Goal: Task Accomplishment & Management: Complete application form

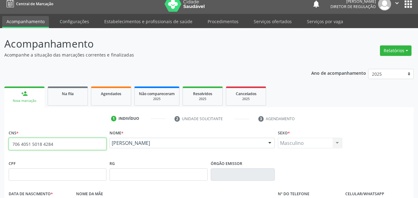
scroll to position [6, 0]
drag, startPoint x: 0, startPoint y: 145, endPoint x: 0, endPoint y: 153, distance: 8.0
click at [0, 153] on div "Acompanhamento Acompanhe a situação das marcações correntes e finalizadas Relat…" at bounding box center [209, 178] width 418 height 301
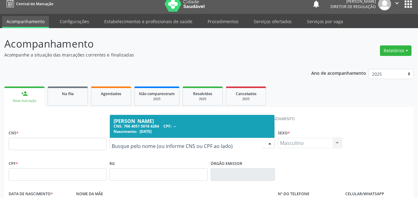
drag, startPoint x: 170, startPoint y: 141, endPoint x: 111, endPoint y: 142, distance: 59.4
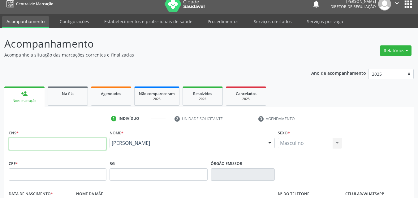
click at [74, 142] on input "text" at bounding box center [58, 144] width 98 height 12
type input "703 6070 8991 7235"
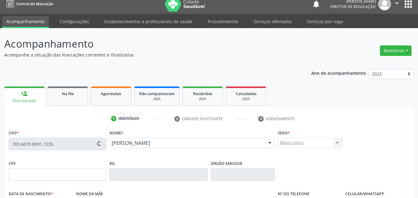
scroll to position [37, 0]
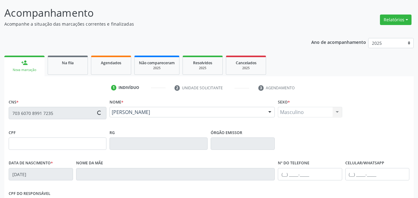
type input "301.635.364-49"
type input "[DATE]"
type input "[PERSON_NAME]"
type input "[PHONE_NUMBER]"
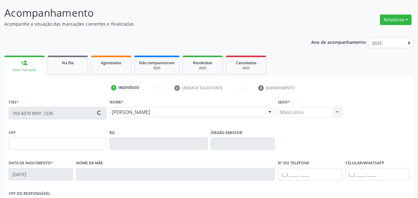
type input "557.912.044-34"
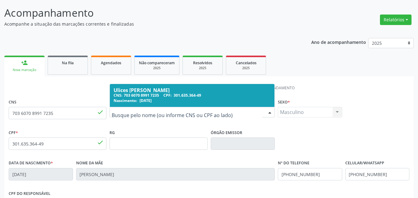
drag, startPoint x: 161, startPoint y: 111, endPoint x: 154, endPoint y: 111, distance: 6.8
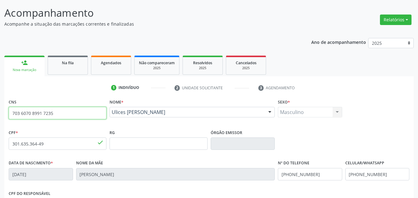
drag, startPoint x: 49, startPoint y: 113, endPoint x: 9, endPoint y: 111, distance: 40.8
click at [9, 111] on input "703 6070 8991 7235" at bounding box center [58, 113] width 98 height 12
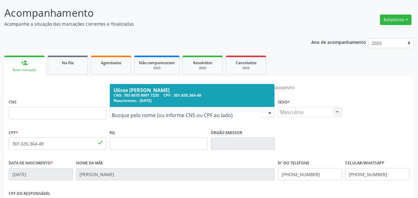
drag, startPoint x: 168, startPoint y: 111, endPoint x: 99, endPoint y: 113, distance: 68.7
type input "cicera inalda"
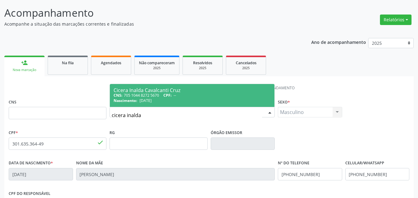
click at [133, 100] on span "Nascimento:" at bounding box center [126, 100] width 24 height 5
type input "705 1044 8272 5670"
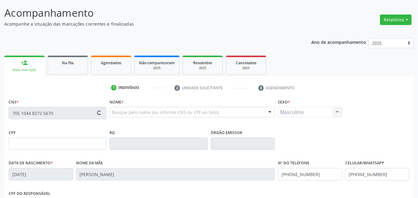
type input "[DATE]"
type input "[PHONE_NUMBER]"
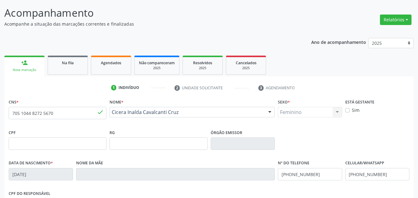
click at [32, 113] on input "705 1044 8272 5670" at bounding box center [58, 113] width 98 height 12
drag, startPoint x: 46, startPoint y: 112, endPoint x: 11, endPoint y: 109, distance: 35.7
click at [11, 109] on input "705 1044 8272 5670" at bounding box center [58, 113] width 98 height 12
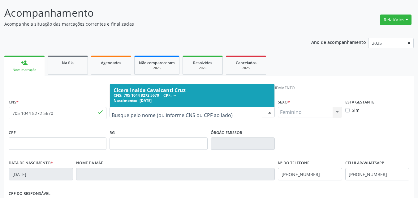
drag, startPoint x: 156, startPoint y: 111, endPoint x: 118, endPoint y: 111, distance: 38.4
type input "heitor fern"
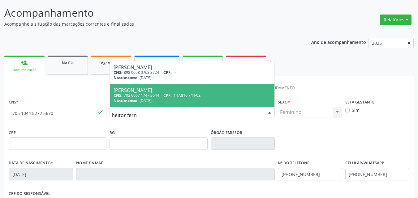
click at [142, 100] on span "[DATE]" at bounding box center [145, 100] width 12 height 5
type input "702 6067 1747 3644"
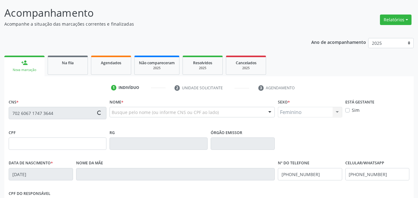
type input "147.816.744-02"
type input "[DATE]"
type input "Luzivânia de [PERSON_NAME]"
type input "[PHONE_NUMBER]"
type input "111.903.764-66"
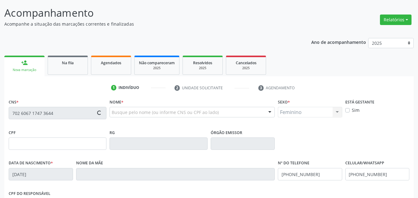
type input "38"
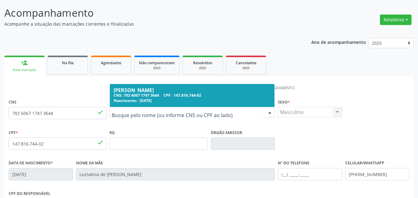
drag, startPoint x: 159, startPoint y: 111, endPoint x: 86, endPoint y: 118, distance: 73.6
type input "[PERSON_NAME]"
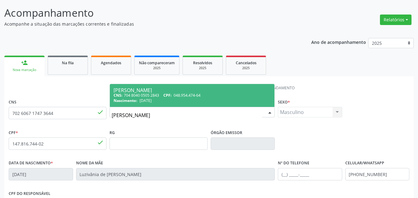
click at [162, 103] on div "Nascimento: [DATE]" at bounding box center [192, 100] width 157 height 5
type input "704 8040 0505 2843"
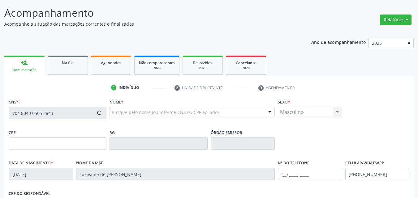
type input "048.954.474-64"
type input "[DATE]"
type input "[PERSON_NAME]"
type input "[PHONE_NUMBER]"
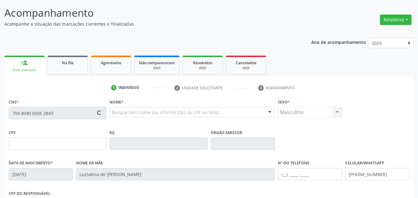
type input "5"
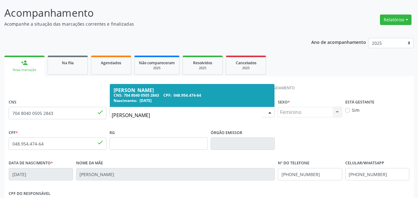
click at [137, 115] on input "[PERSON_NAME]" at bounding box center [187, 115] width 150 height 12
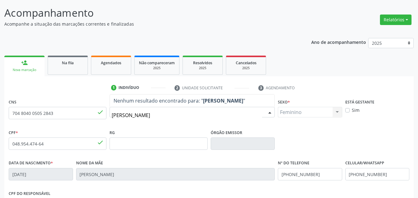
click at [149, 115] on input "[PERSON_NAME]" at bounding box center [187, 115] width 150 height 12
type input "[PERSON_NAME]"
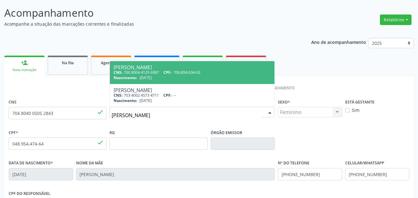
click at [177, 78] on div "Nascimento: [DATE]" at bounding box center [192, 77] width 157 height 5
type input "700 8004 4129 6987"
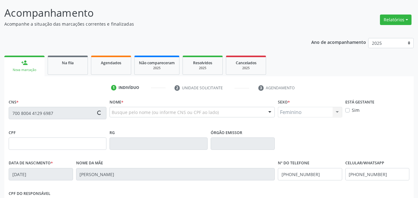
type input "706.894.034-02"
type input "[DATE]"
type input "[PERSON_NAME]"
type input "[PHONE_NUMBER]"
type input "061.018.204-83"
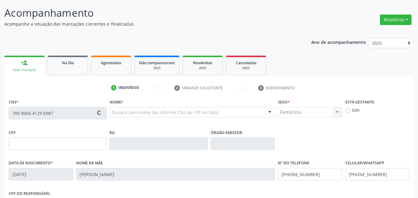
type input "20"
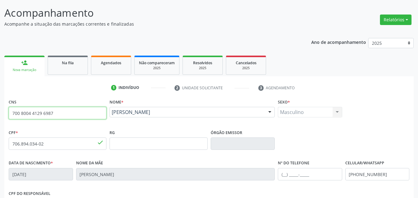
drag, startPoint x: 54, startPoint y: 112, endPoint x: 11, endPoint y: 114, distance: 43.6
click at [11, 114] on input "700 8004 4129 6987" at bounding box center [58, 113] width 98 height 12
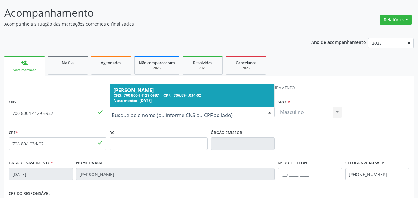
drag, startPoint x: 157, startPoint y: 113, endPoint x: 119, endPoint y: 112, distance: 38.0
paste input "Tatiany [PERSON_NAME]"
click at [138, 114] on input "Tatiany [PERSON_NAME]" at bounding box center [187, 115] width 150 height 12
type input "Tatiany [PERSON_NAME]"
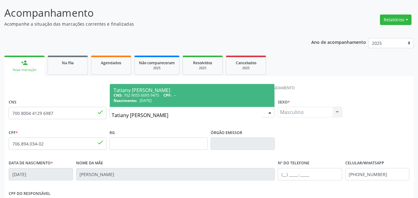
click at [166, 93] on span "CPF:" at bounding box center [167, 95] width 8 height 5
type input "702 9055 6095 9475"
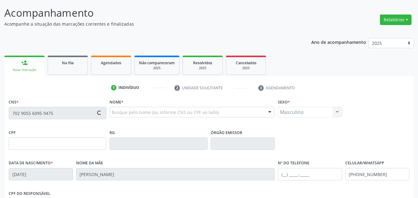
type input "[DATE]"
type input "[PERSON_NAME]"
type input "[PHONE_NUMBER]"
type input "S/N"
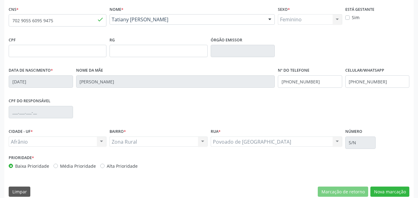
scroll to position [137, 0]
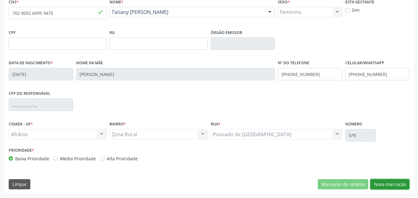
click at [386, 185] on button "Nova marcação" at bounding box center [389, 184] width 39 height 11
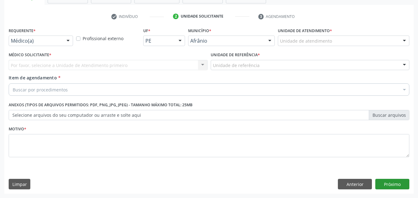
scroll to position [108, 0]
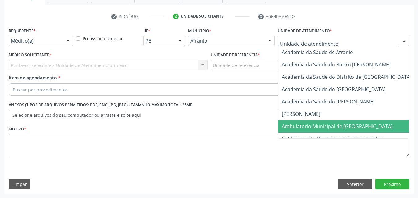
click at [320, 125] on span "Ambulatorio Municipal de [GEOGRAPHIC_DATA]" at bounding box center [337, 126] width 111 height 7
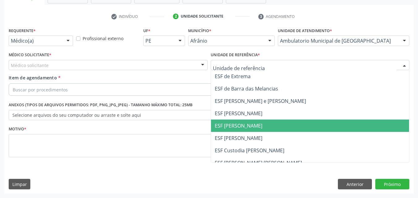
click at [255, 124] on span "ESF [PERSON_NAME]" at bounding box center [310, 126] width 198 height 12
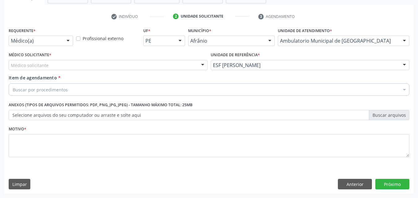
click at [130, 62] on div "Médico solicitante" at bounding box center [108, 65] width 199 height 11
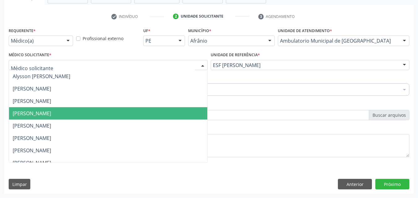
click at [134, 114] on span "[PERSON_NAME]" at bounding box center [108, 113] width 198 height 12
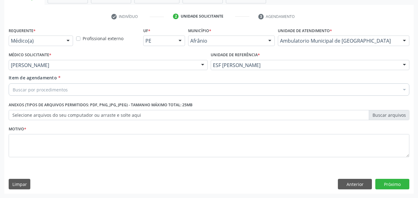
click at [104, 88] on div "Buscar por procedimentos" at bounding box center [209, 90] width 401 height 12
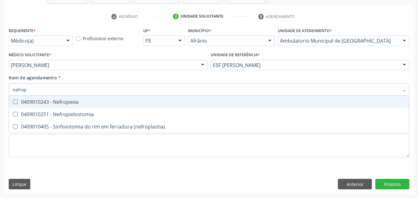
type input "nefro"
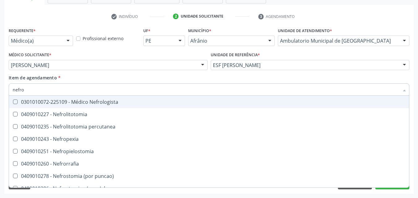
click at [106, 101] on div "0301010072-225109 - Médico Nefrologista" at bounding box center [209, 102] width 392 height 5
checkbox Nefrologista "true"
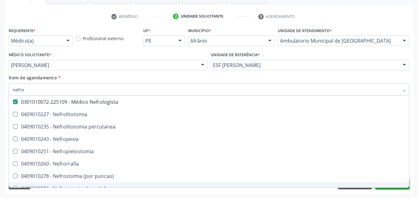
click at [382, 189] on button "Próximo" at bounding box center [392, 184] width 34 height 11
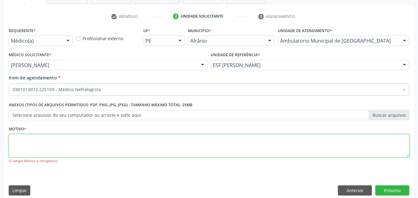
click at [69, 140] on textarea at bounding box center [209, 146] width 401 height 24
type textarea "g"
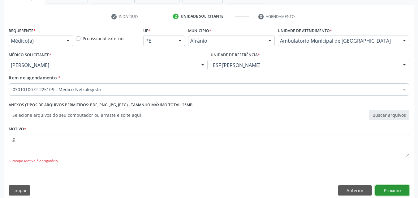
click at [387, 192] on button "Próximo" at bounding box center [392, 191] width 34 height 11
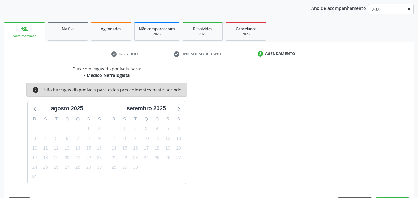
scroll to position [89, 0]
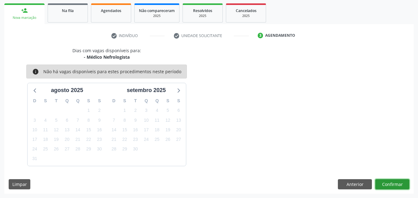
click at [392, 184] on button "Confirmar" at bounding box center [392, 184] width 34 height 11
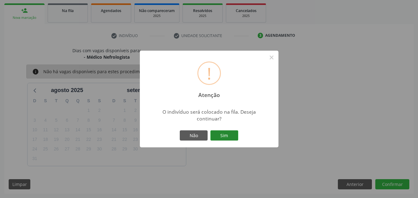
click at [228, 135] on button "Sim" at bounding box center [224, 136] width 28 height 11
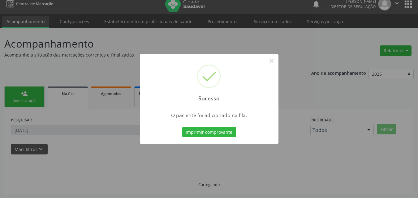
scroll to position [6, 0]
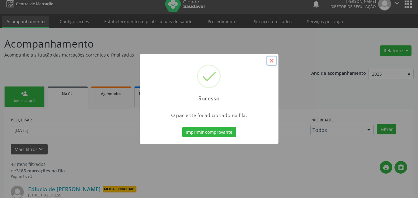
click at [272, 60] on button "×" at bounding box center [271, 61] width 11 height 11
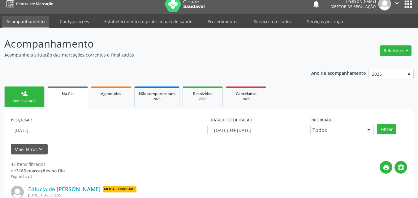
click at [31, 99] on div "Nova marcação" at bounding box center [24, 101] width 31 height 5
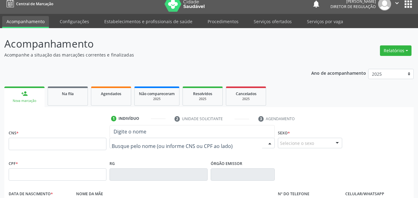
paste input "Tatiany [PERSON_NAME]"
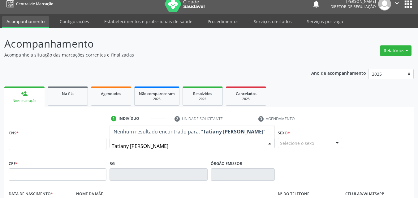
click at [138, 146] on input "Tatiany [PERSON_NAME]" at bounding box center [187, 146] width 150 height 12
type input "Tatiany [PERSON_NAME]"
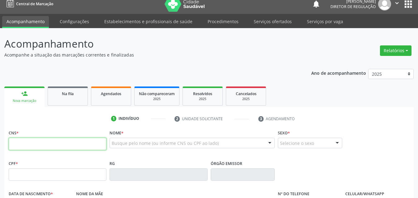
click at [65, 145] on input "text" at bounding box center [58, 144] width 98 height 12
type input "707 8076 2367 9818"
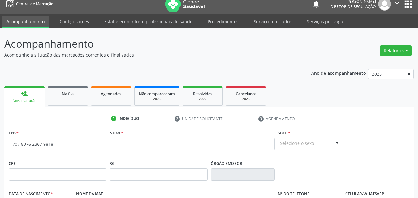
scroll to position [0, 0]
